Goal: Find specific page/section: Find specific page/section

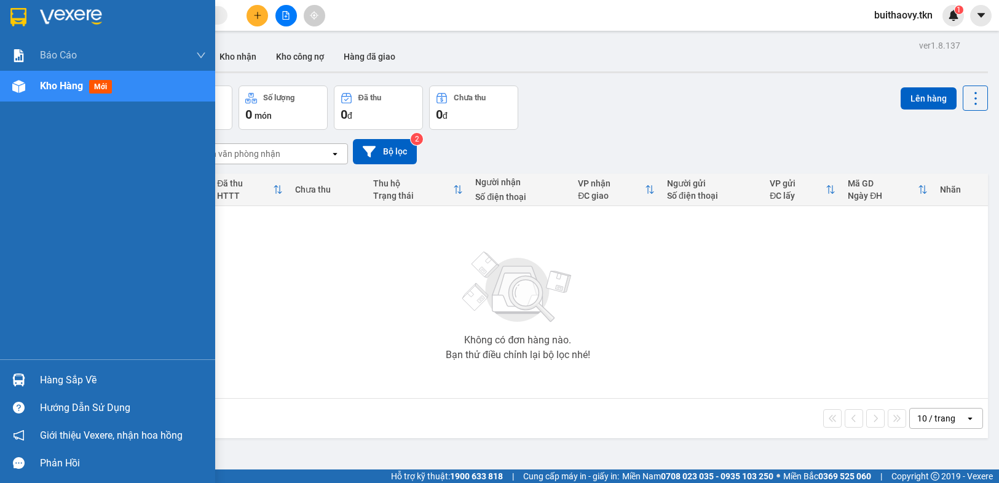
click at [0, 376] on div "Hàng sắp về" at bounding box center [107, 380] width 215 height 28
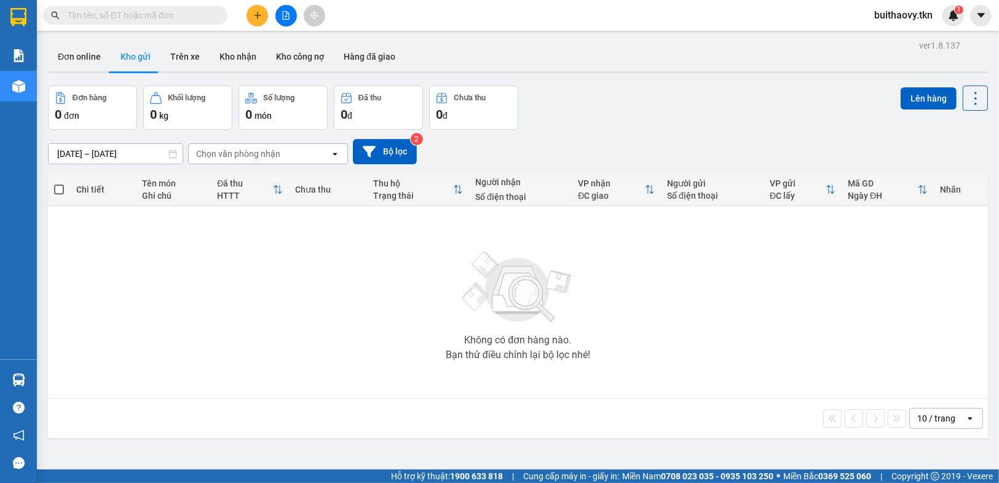
drag, startPoint x: 608, startPoint y: 362, endPoint x: 610, endPoint y: 455, distance: 92.9
click at [608, 377] on section "Kết quả tìm kiếm ( 0 ) Bộ lọc No Data buithaovy.tkn 1 Báo cáo Mẫu 1: Báo cáo dò…" at bounding box center [499, 241] width 999 height 483
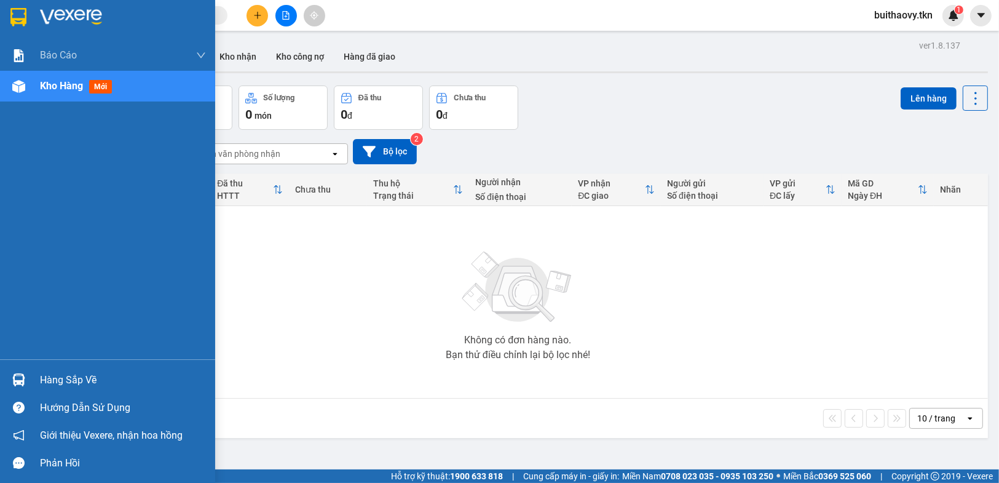
click at [15, 384] on img at bounding box center [18, 379] width 13 height 13
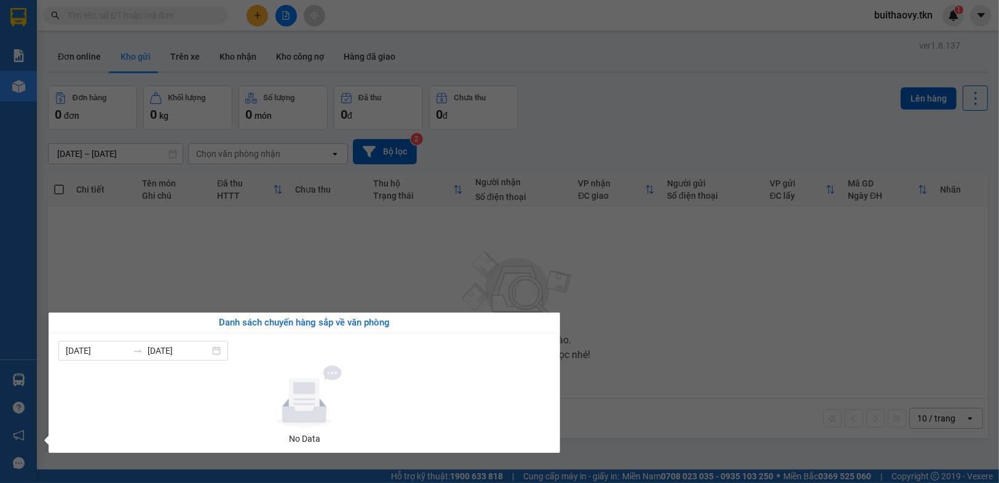
drag, startPoint x: 284, startPoint y: 282, endPoint x: 222, endPoint y: 303, distance: 65.7
click at [279, 282] on section "Kết quả tìm kiếm ( 0 ) Bộ lọc No Data buithaovy.tkn 1 Báo cáo Mẫu 1: Báo cáo dò…" at bounding box center [499, 241] width 999 height 483
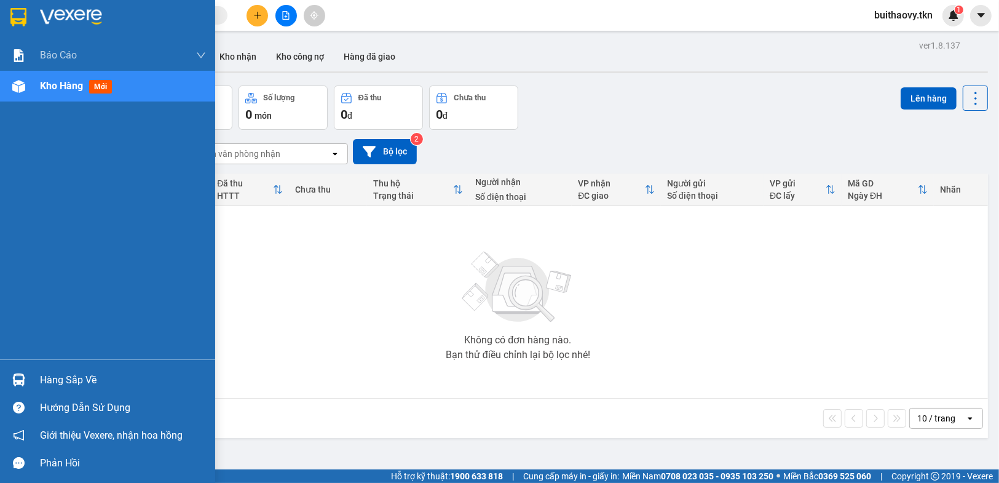
click at [14, 378] on img at bounding box center [18, 379] width 13 height 13
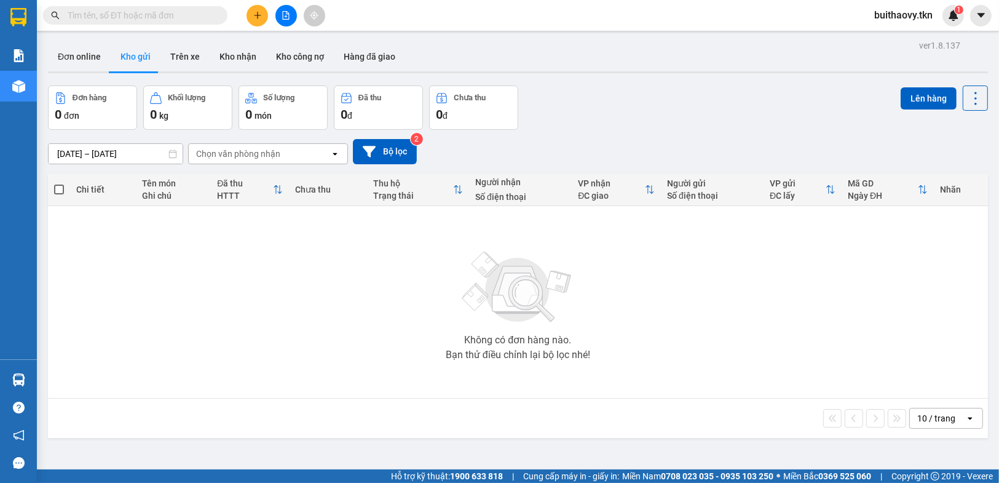
drag, startPoint x: 692, startPoint y: 307, endPoint x: 253, endPoint y: 160, distance: 463.8
click at [693, 307] on section "Kết quả tìm kiếm ( 0 ) Bộ lọc No Data buithaovy.tkn 1 Báo cáo Mẫu 1: Báo cáo dò…" at bounding box center [499, 241] width 999 height 483
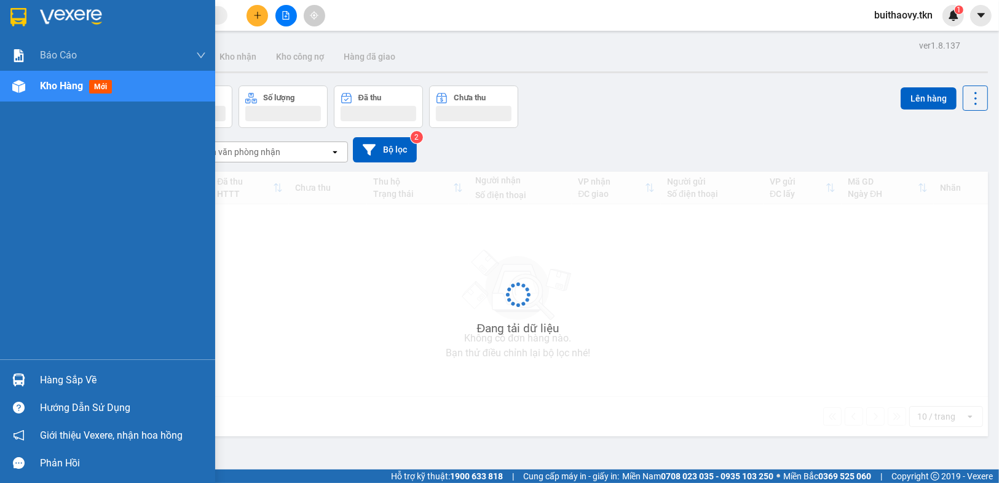
drag, startPoint x: 7, startPoint y: 379, endPoint x: 168, endPoint y: 394, distance: 161.2
click at [8, 379] on div at bounding box center [19, 380] width 22 height 22
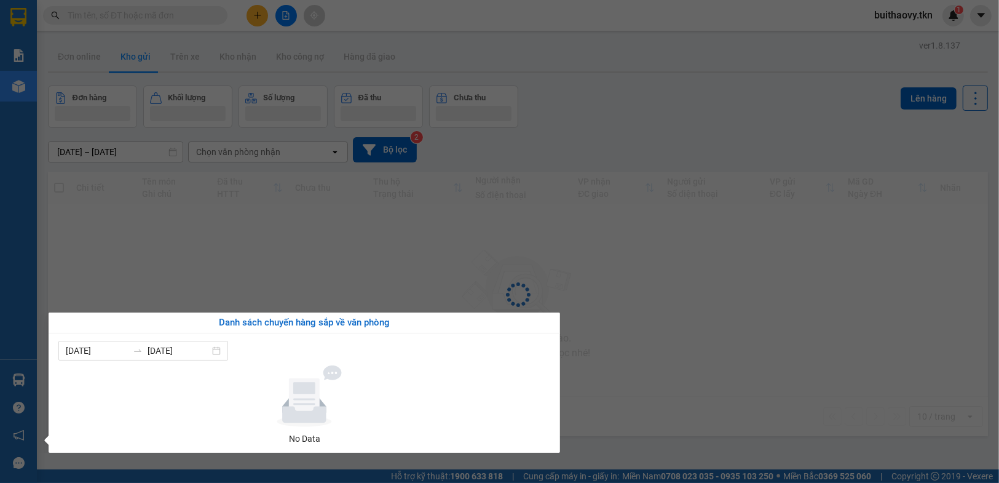
click at [416, 271] on section "Kết quả tìm kiếm ( 0 ) Bộ lọc No Data buithaovy.tkn 1 Báo cáo Mẫu 1: Báo cáo dò…" at bounding box center [499, 241] width 999 height 483
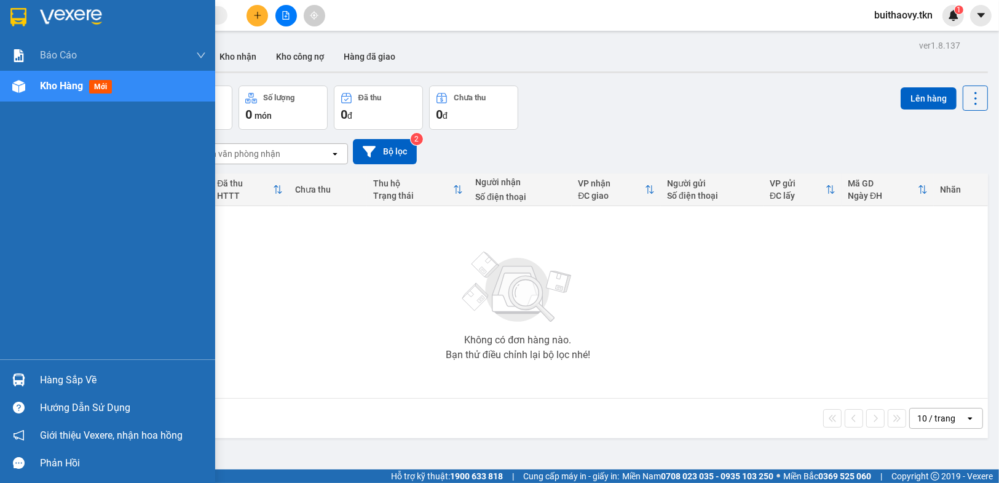
click at [0, 374] on div "Hàng sắp về" at bounding box center [107, 380] width 215 height 28
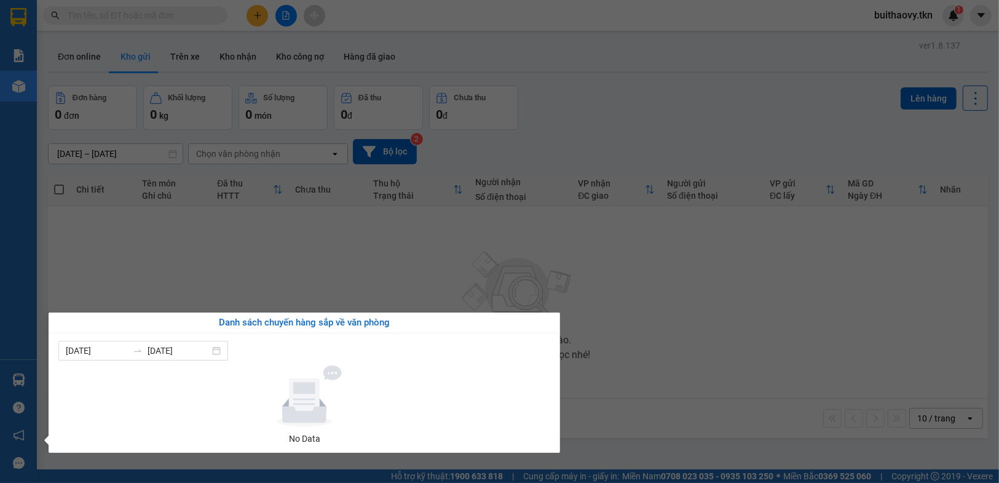
drag, startPoint x: 683, startPoint y: 372, endPoint x: 674, endPoint y: 403, distance: 32.7
click at [684, 376] on section "Kết quả tìm kiếm ( 0 ) Bộ lọc No Data buithaovy.tkn 1 Báo cáo Mẫu 1: Báo cáo dò…" at bounding box center [499, 241] width 999 height 483
